Goal: Task Accomplishment & Management: Use online tool/utility

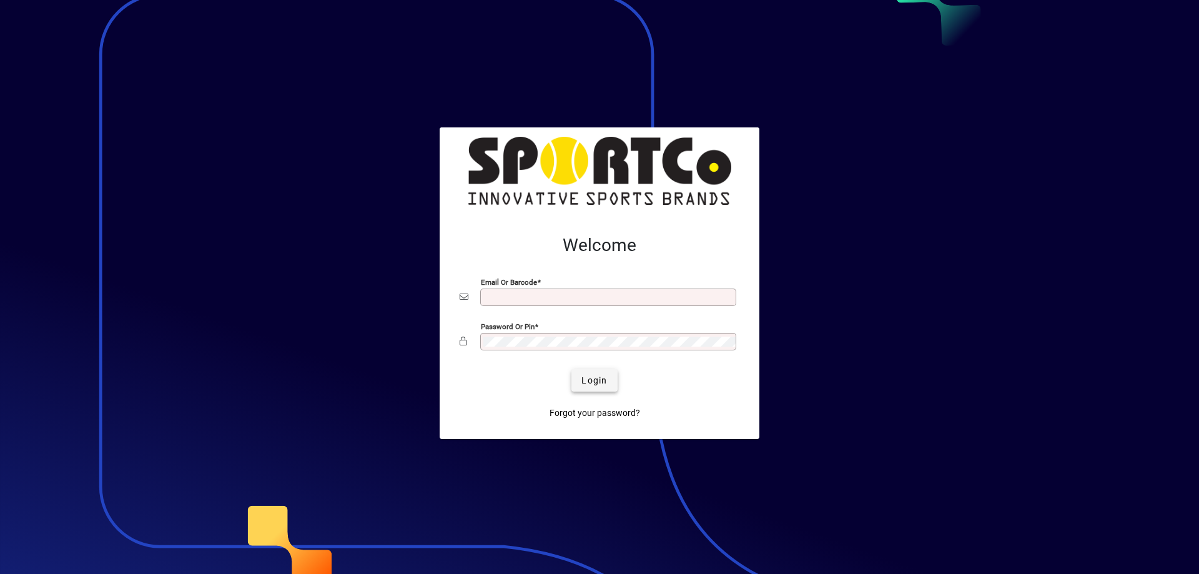
type input "**********"
click at [613, 376] on span "submit" at bounding box center [595, 380] width 46 height 30
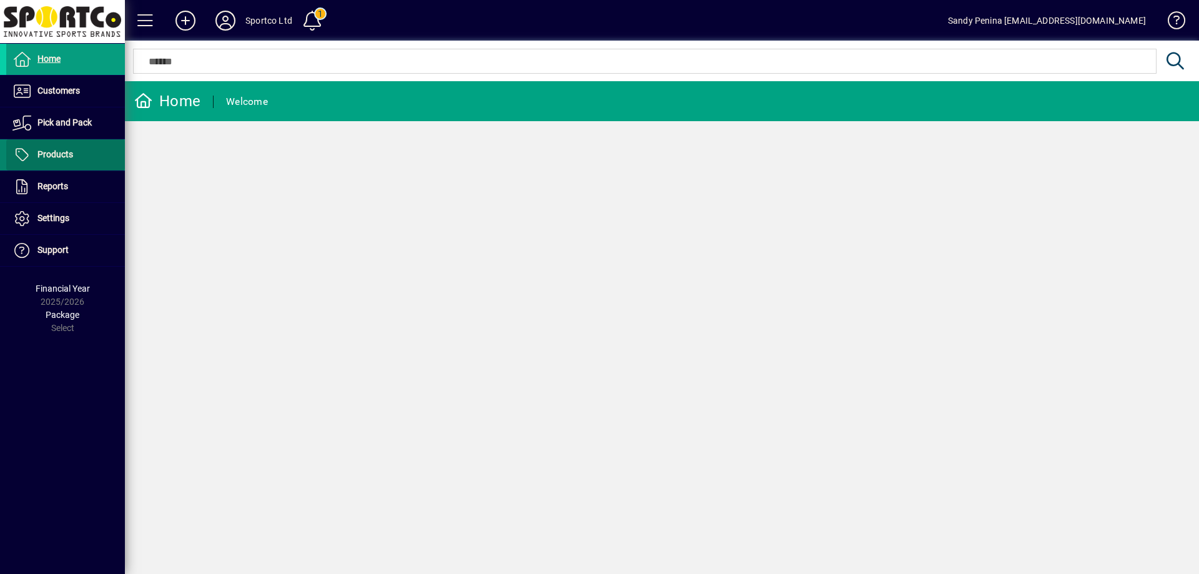
click at [78, 152] on span at bounding box center [65, 155] width 119 height 30
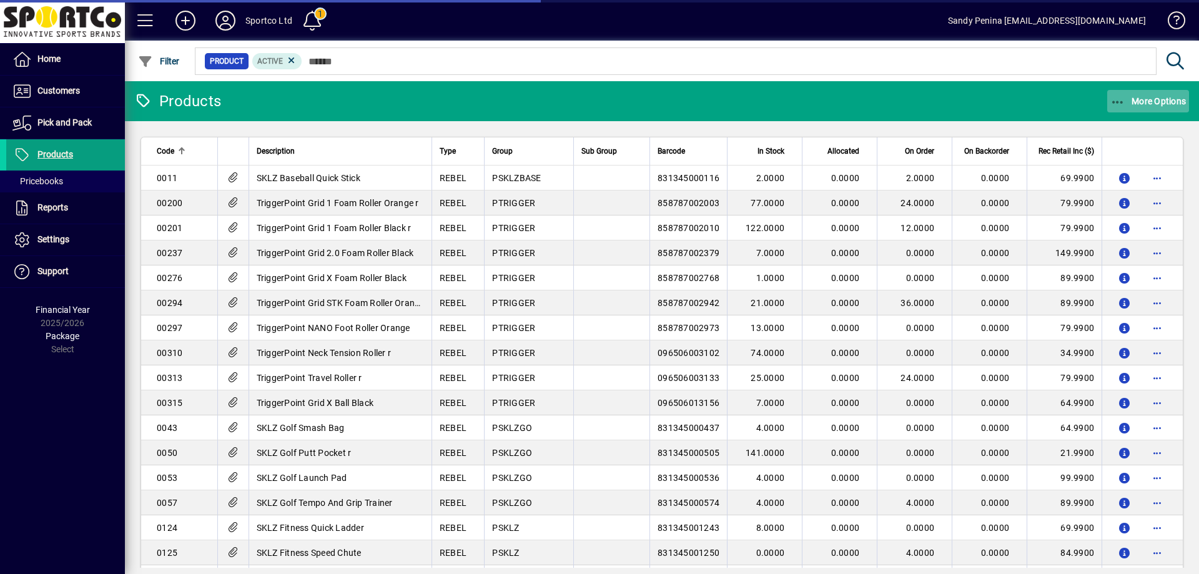
click at [1136, 99] on span "More Options" at bounding box center [1149, 101] width 76 height 10
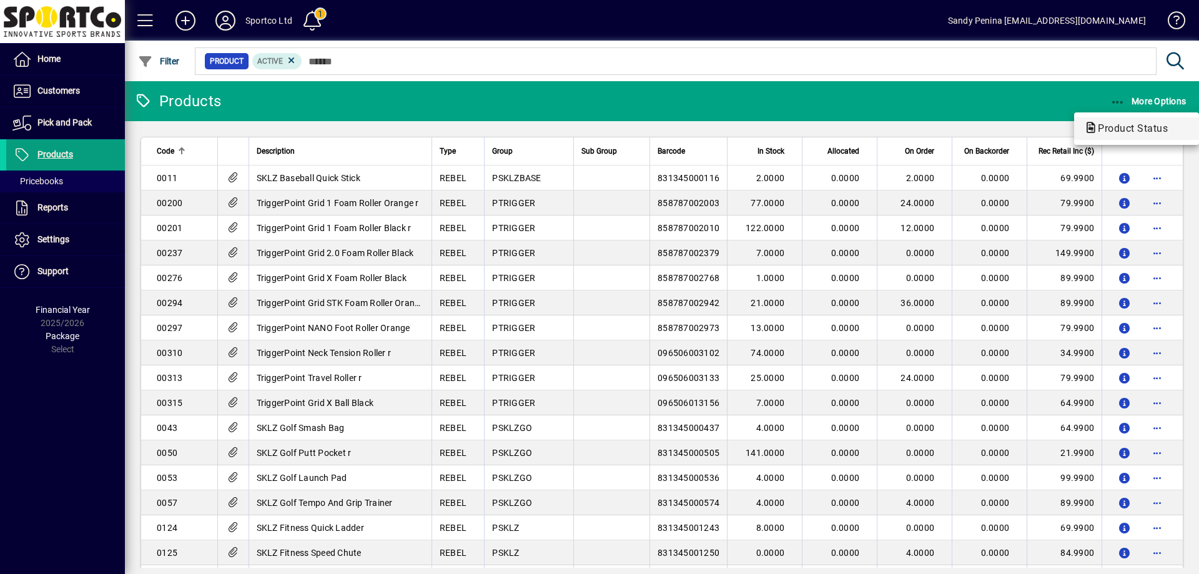
click at [1097, 135] on span "Product Status" at bounding box center [1136, 128] width 105 height 15
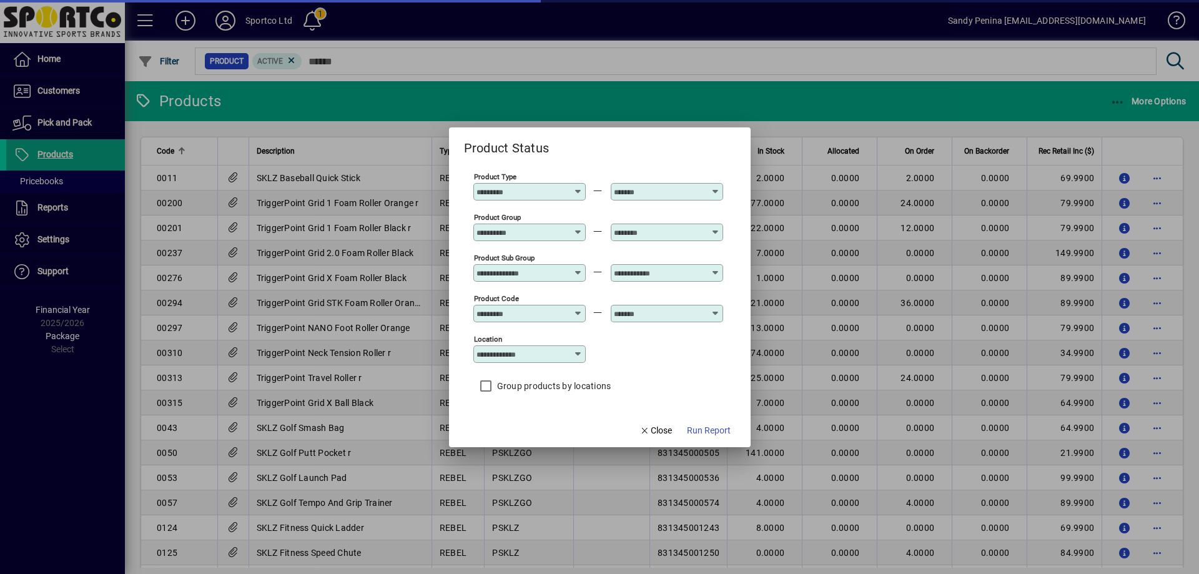
click at [543, 231] on input "Product Group" at bounding box center [522, 232] width 91 height 10
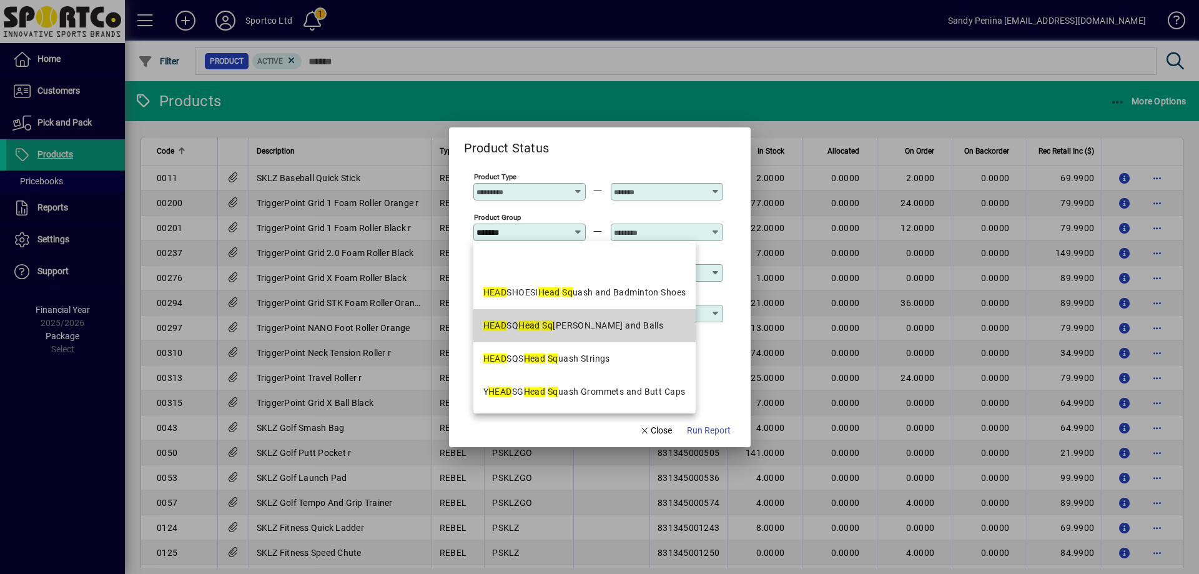
click at [525, 325] on em "Head" at bounding box center [530, 325] width 22 height 10
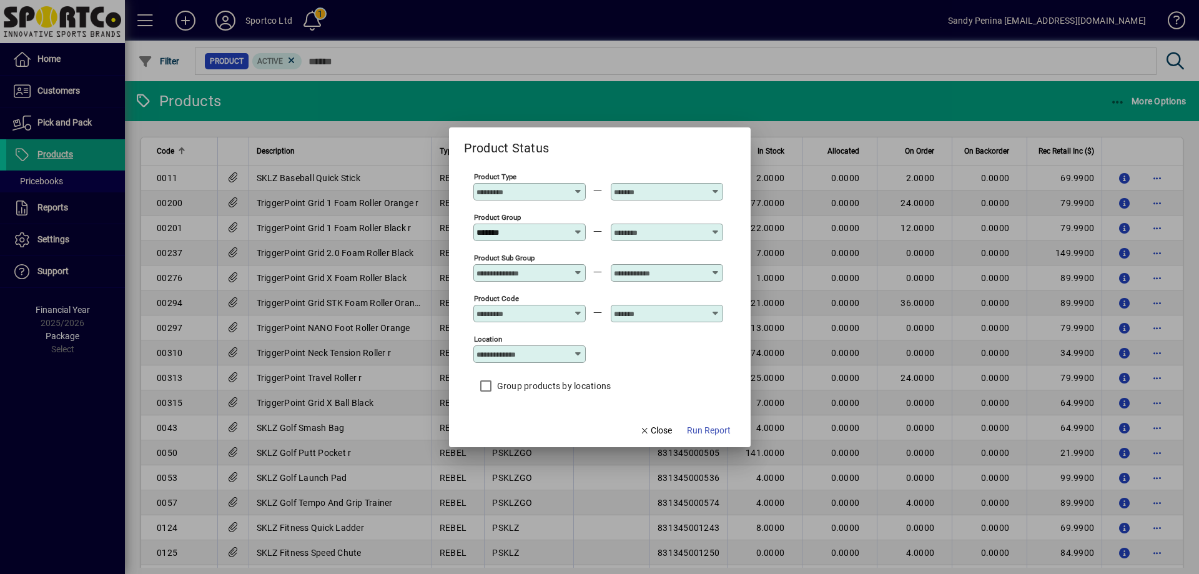
type input "**********"
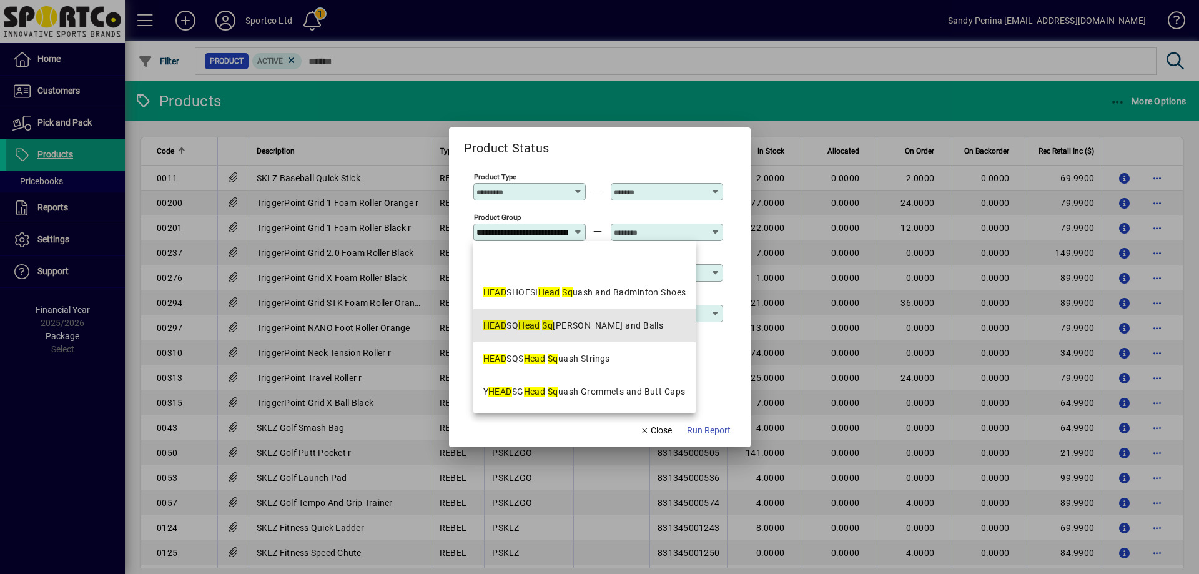
scroll to position [0, 80]
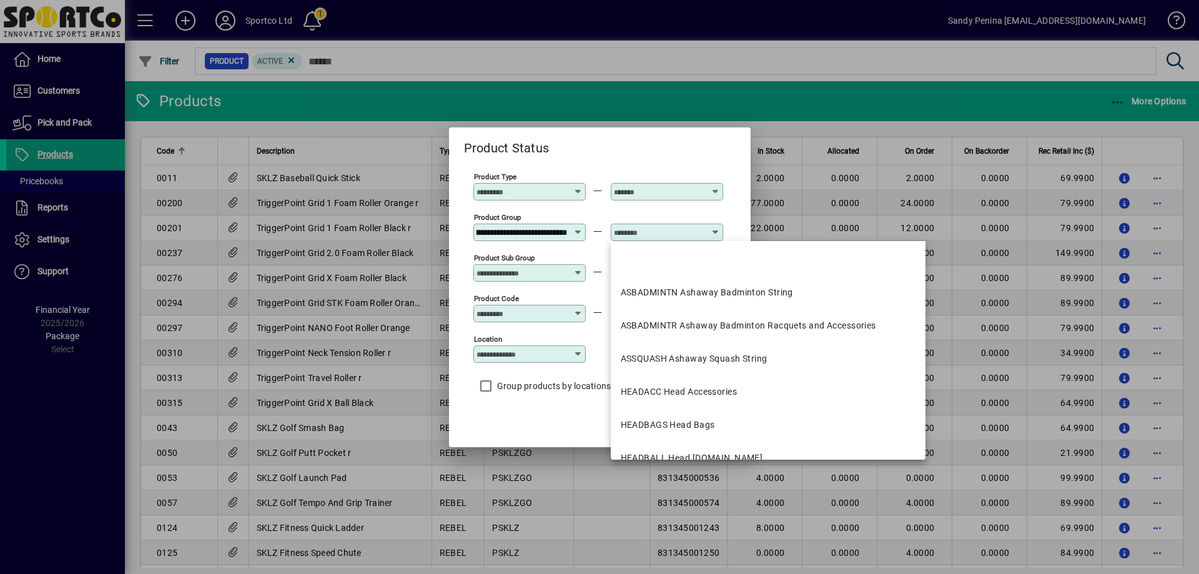
click at [654, 232] on input "text" at bounding box center [659, 232] width 91 height 10
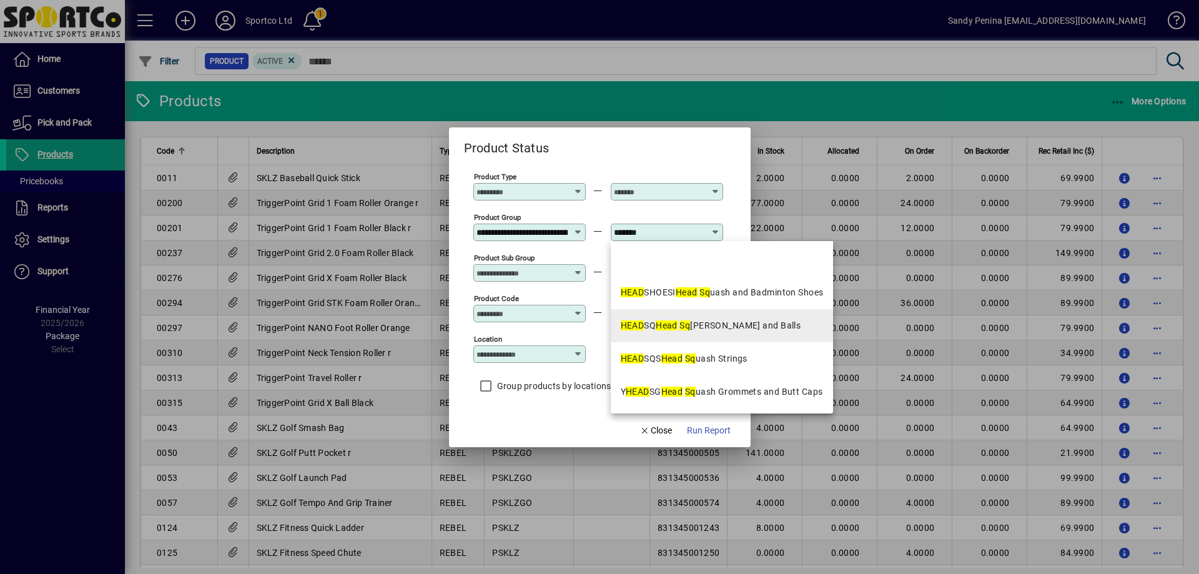
click at [801, 334] on mat-option "HEAD SQ Head Sq [PERSON_NAME] and Balls" at bounding box center [722, 325] width 223 height 33
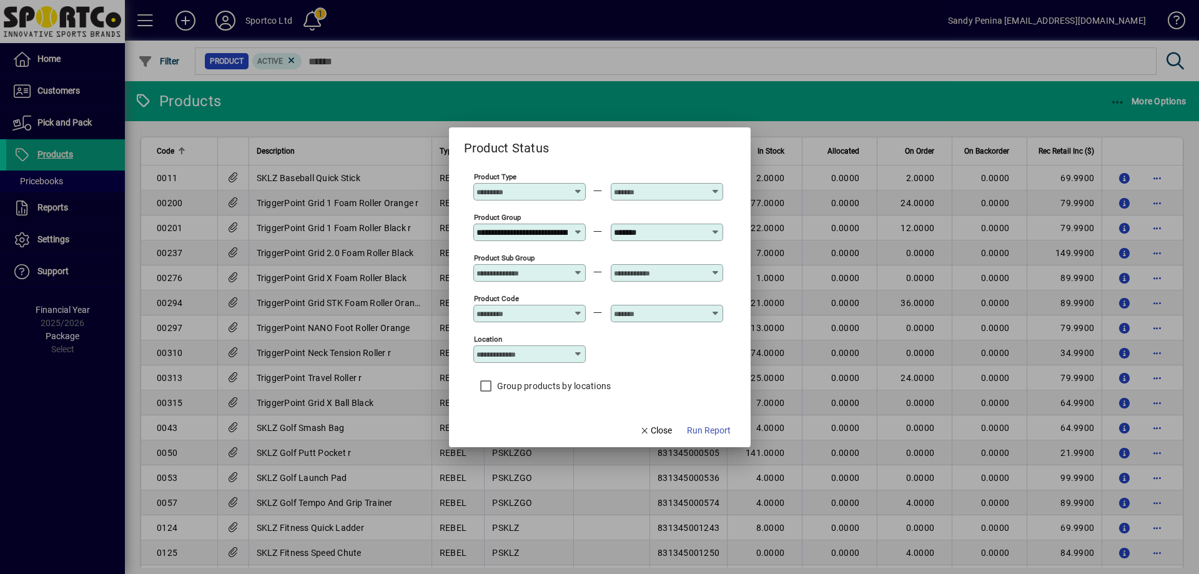
type input "**********"
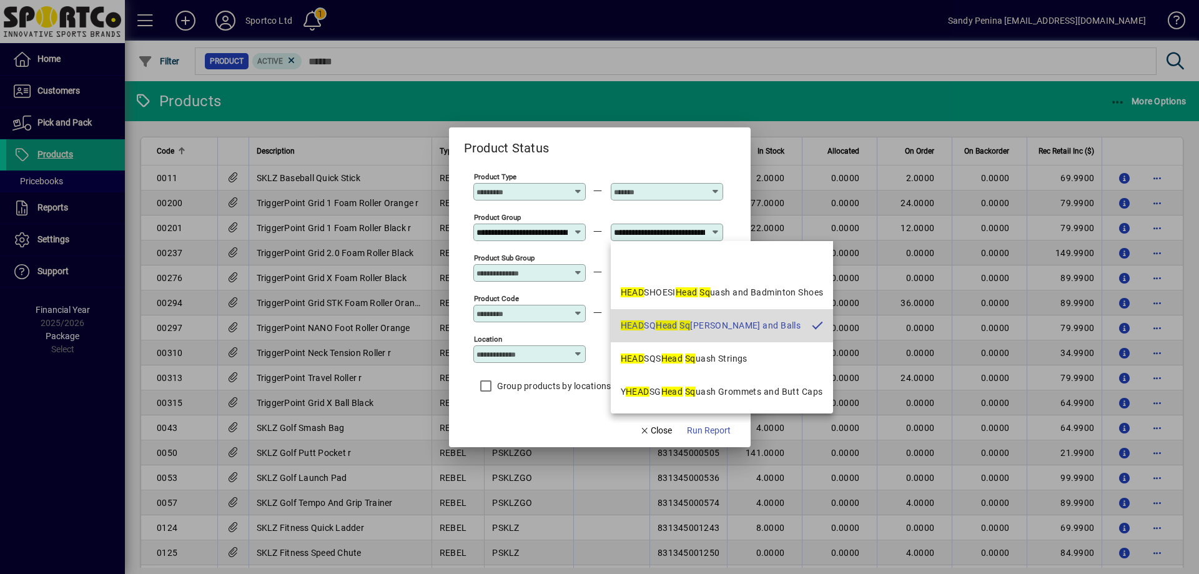
scroll to position [0, 80]
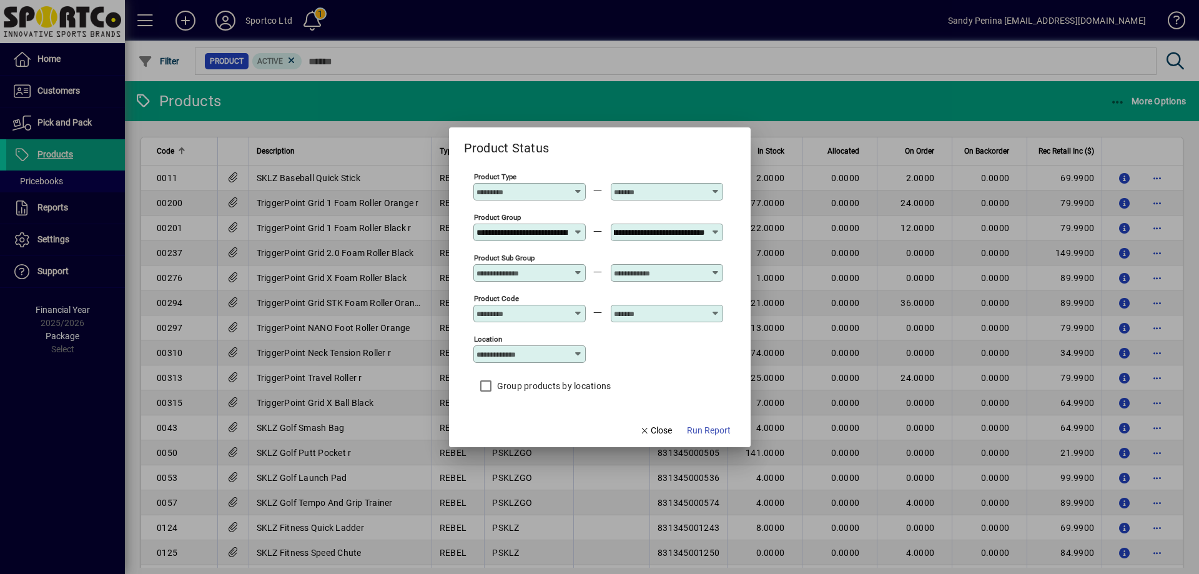
click at [706, 429] on span "Run Report" at bounding box center [709, 430] width 44 height 13
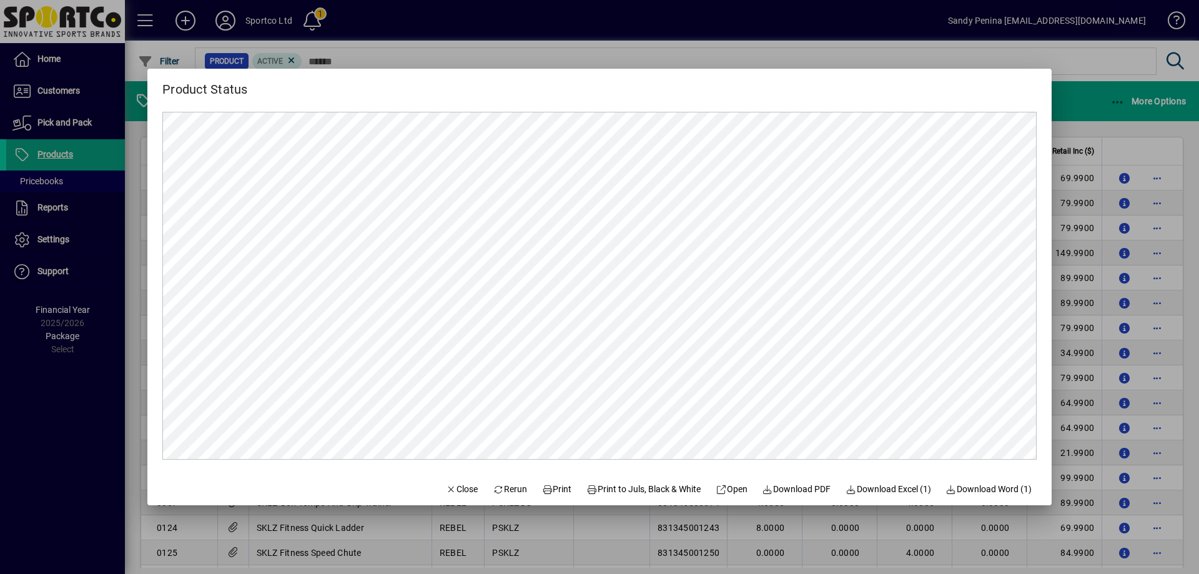
scroll to position [0, 0]
click at [542, 490] on icon at bounding box center [547, 489] width 11 height 9
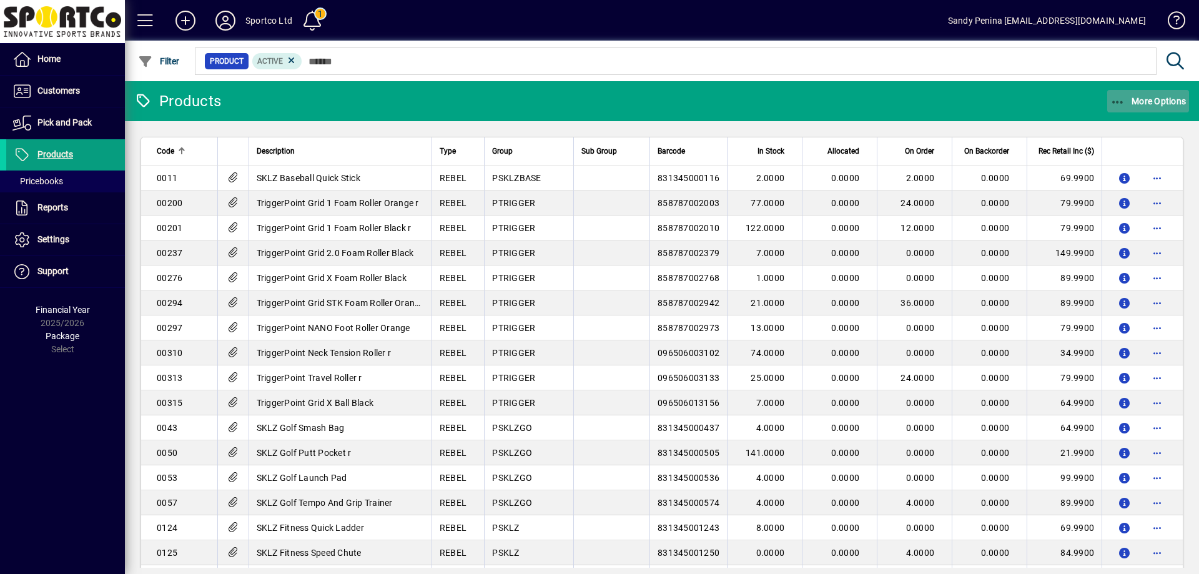
click at [1154, 109] on span "button" at bounding box center [1149, 101] width 82 height 30
click at [1139, 126] on span "Product Status" at bounding box center [1129, 128] width 90 height 12
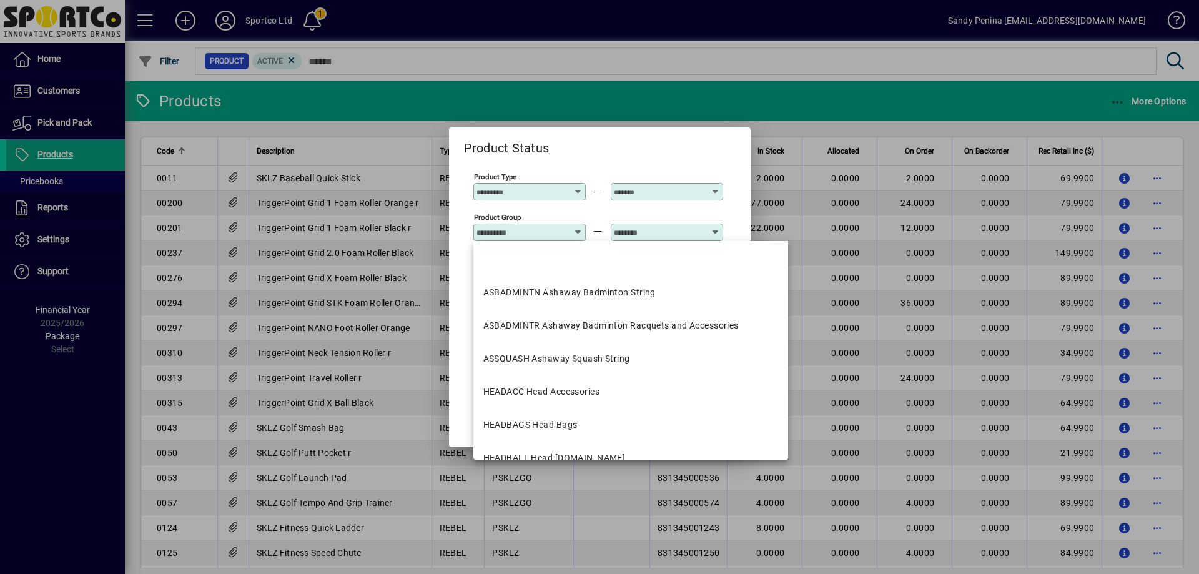
click at [524, 232] on input "Product Group" at bounding box center [522, 232] width 91 height 10
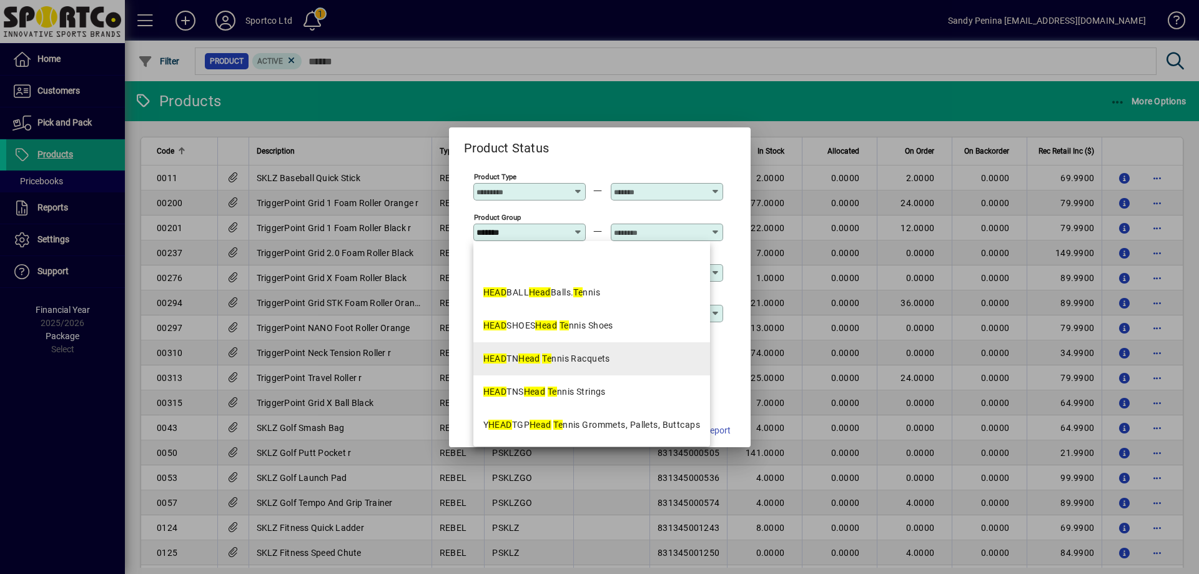
click at [562, 364] on div "HEAD TN Head Te nnis Racquets" at bounding box center [547, 358] width 127 height 13
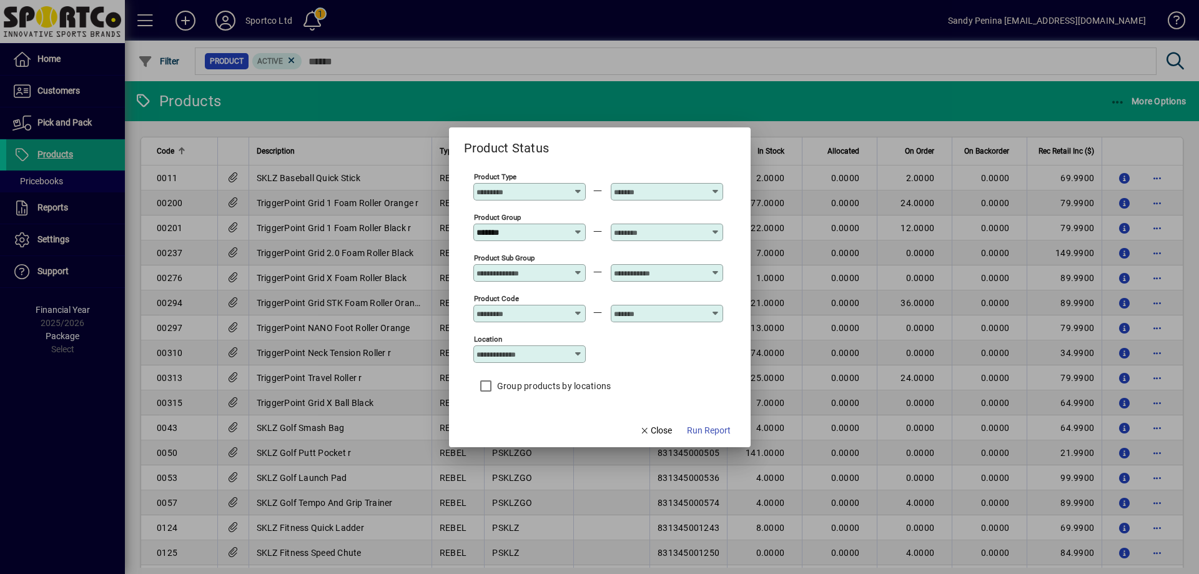
type input "**********"
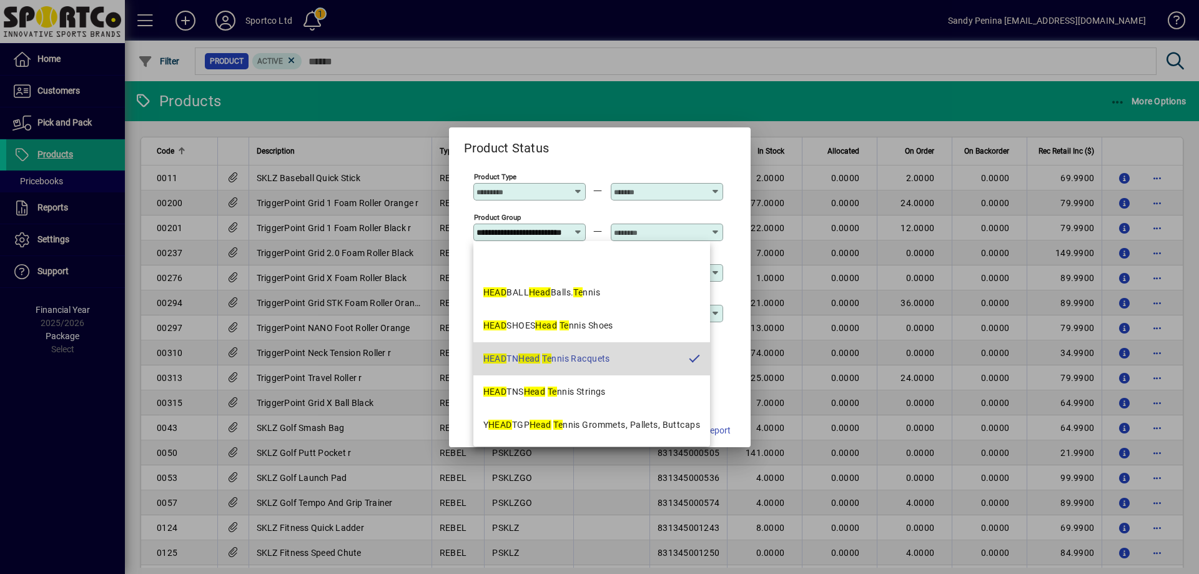
scroll to position [0, 37]
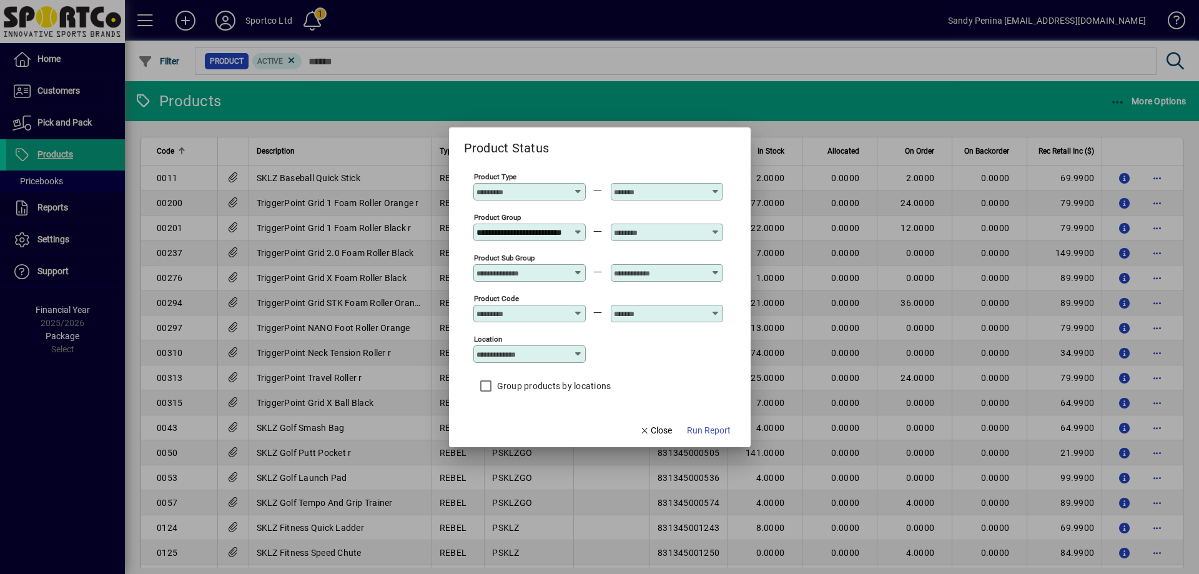
click at [628, 230] on input "text" at bounding box center [659, 232] width 91 height 10
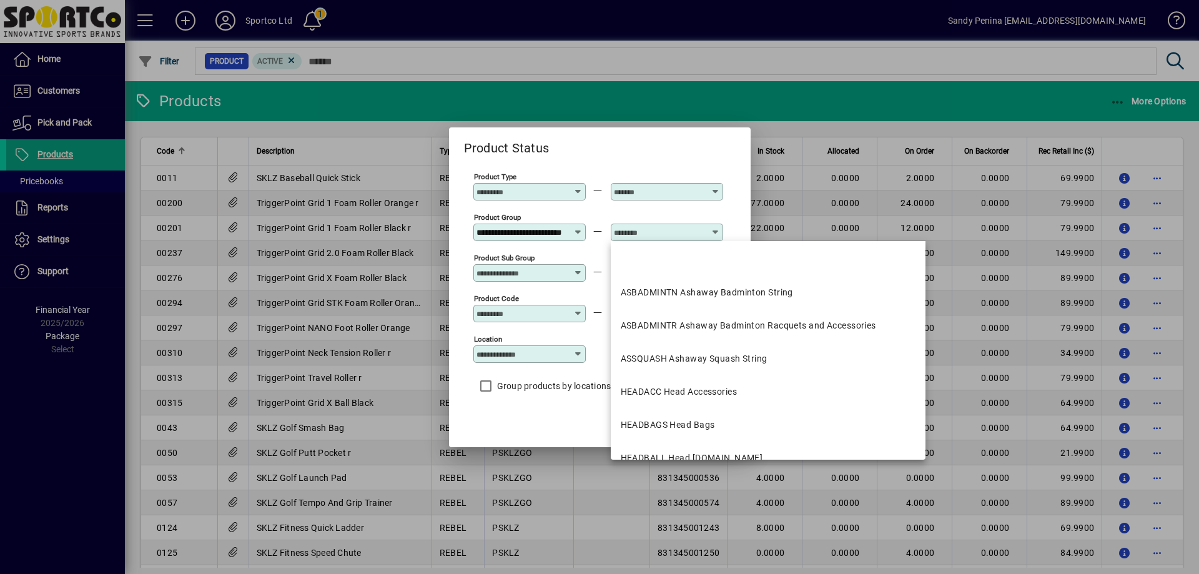
scroll to position [0, 0]
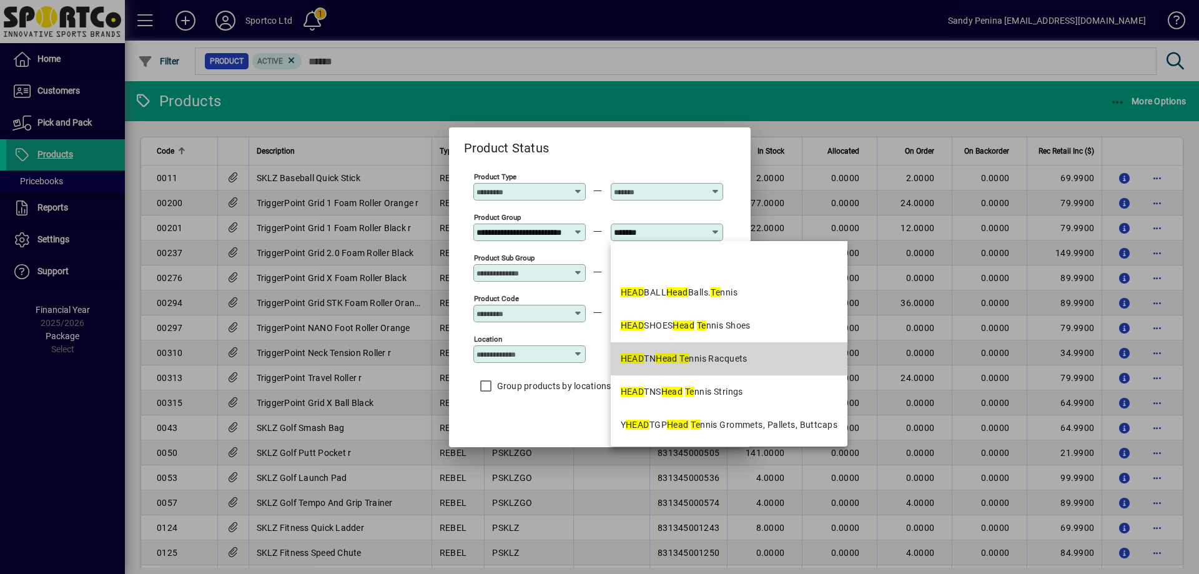
click at [730, 360] on div "HEAD TN Head Te nnis Racquets" at bounding box center [684, 358] width 127 height 13
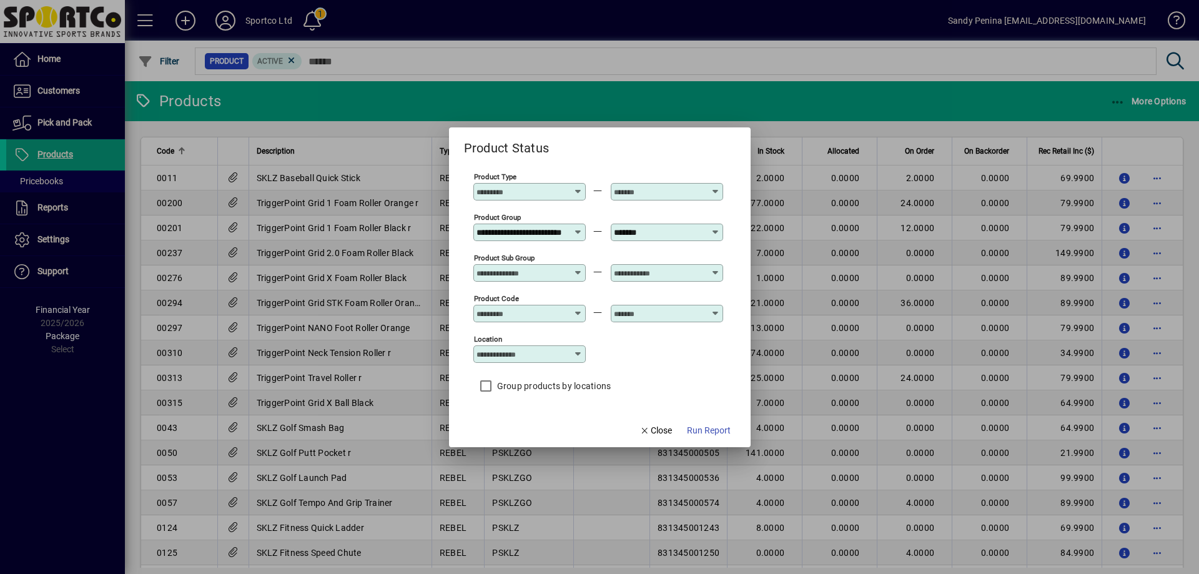
type input "**********"
click at [718, 423] on span "button" at bounding box center [709, 431] width 54 height 30
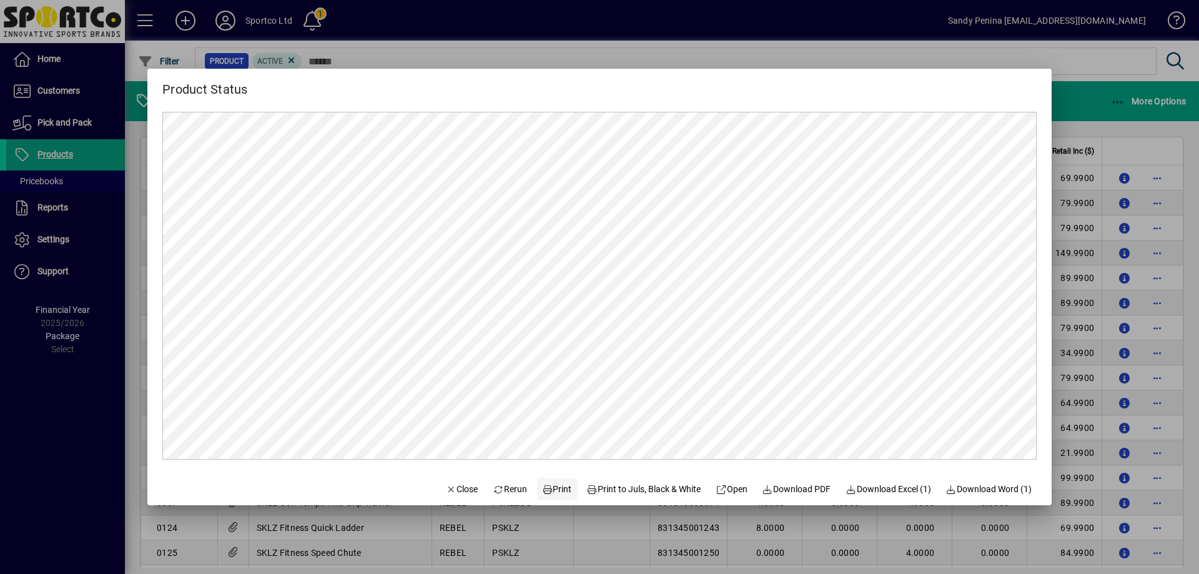
click at [555, 489] on span "Print" at bounding box center [557, 489] width 30 height 13
